Goal: Check status

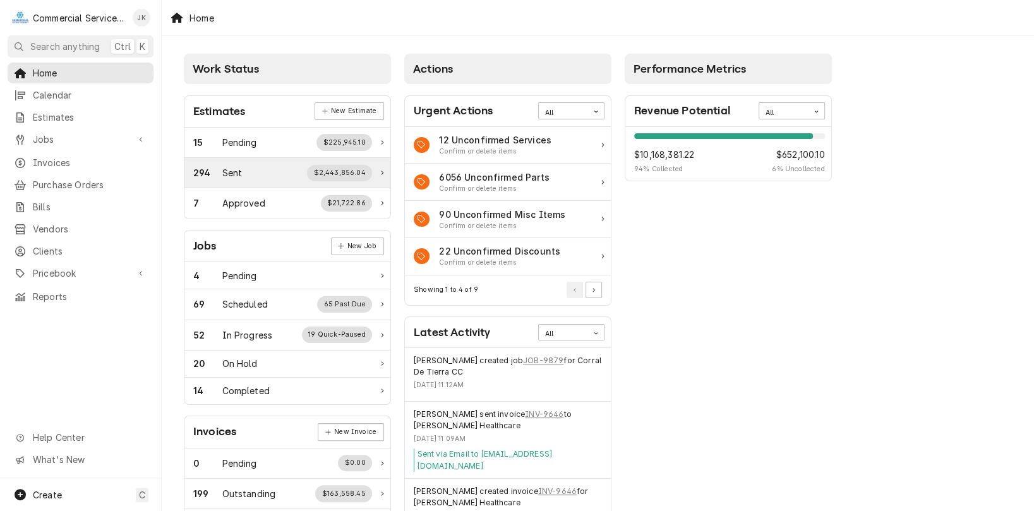
click at [342, 169] on div "$2,443,856.04" at bounding box center [339, 173] width 65 height 16
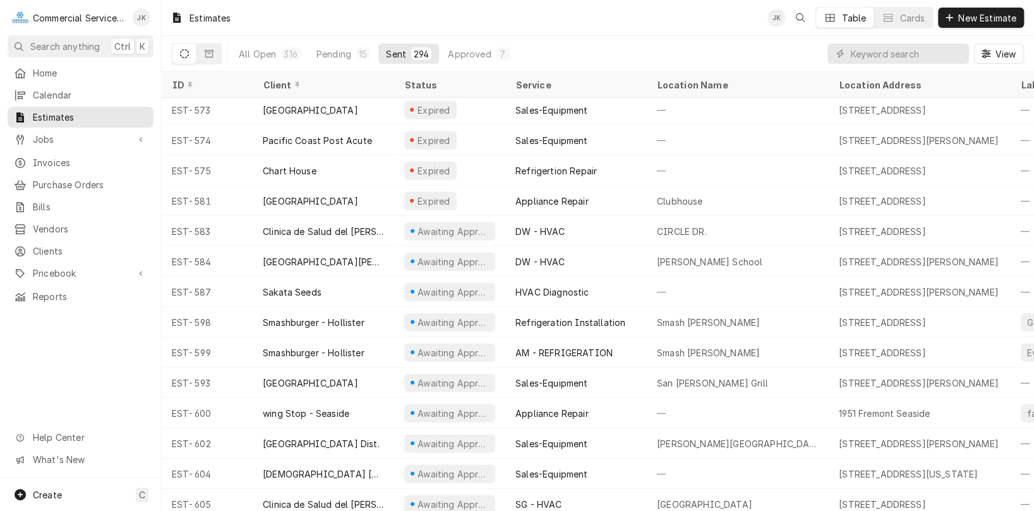
scroll to position [8508, 0]
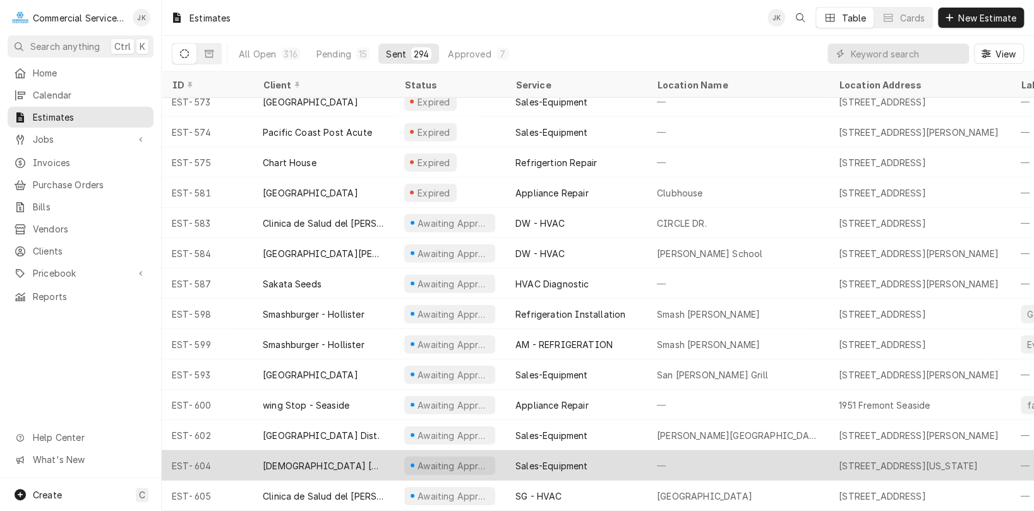
click at [516, 459] on div "Sales-Equipment" at bounding box center [552, 465] width 72 height 13
